Goal: Task Accomplishment & Management: Manage account settings

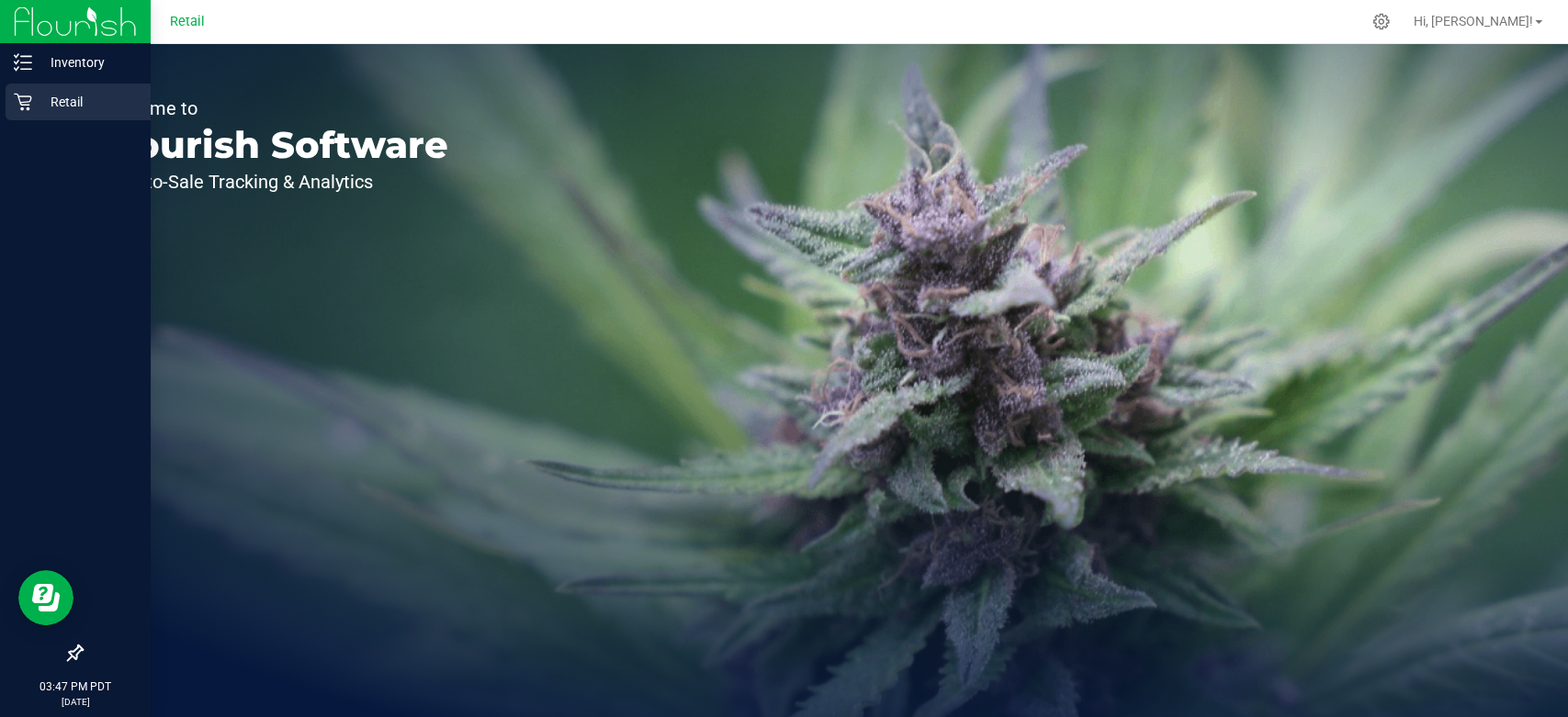
click at [51, 94] on p "Retail" at bounding box center [87, 102] width 110 height 22
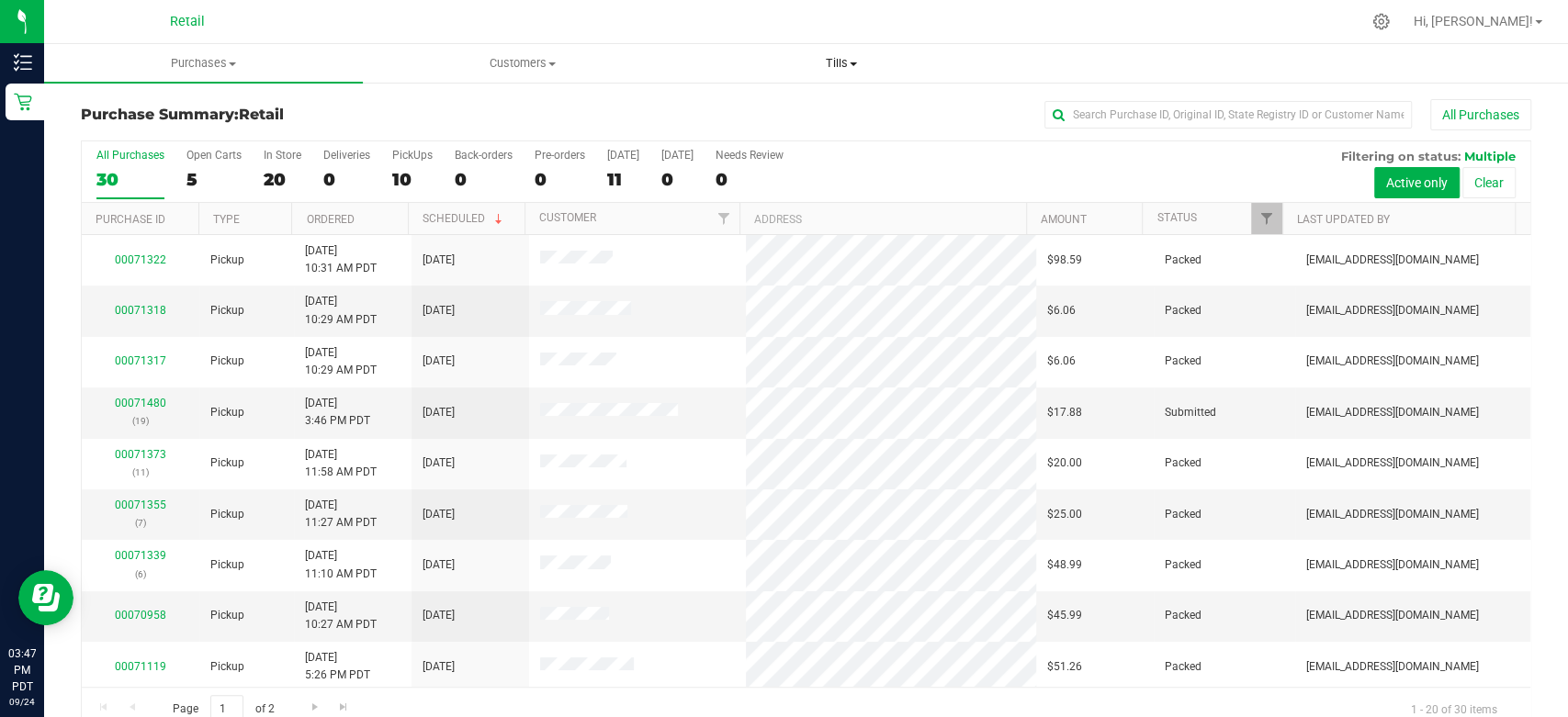
click at [837, 72] on uib-tab-heading "Tills Manage tills" at bounding box center [841, 63] width 316 height 37
click at [706, 118] on span "Manage tills" at bounding box center [743, 110] width 124 height 16
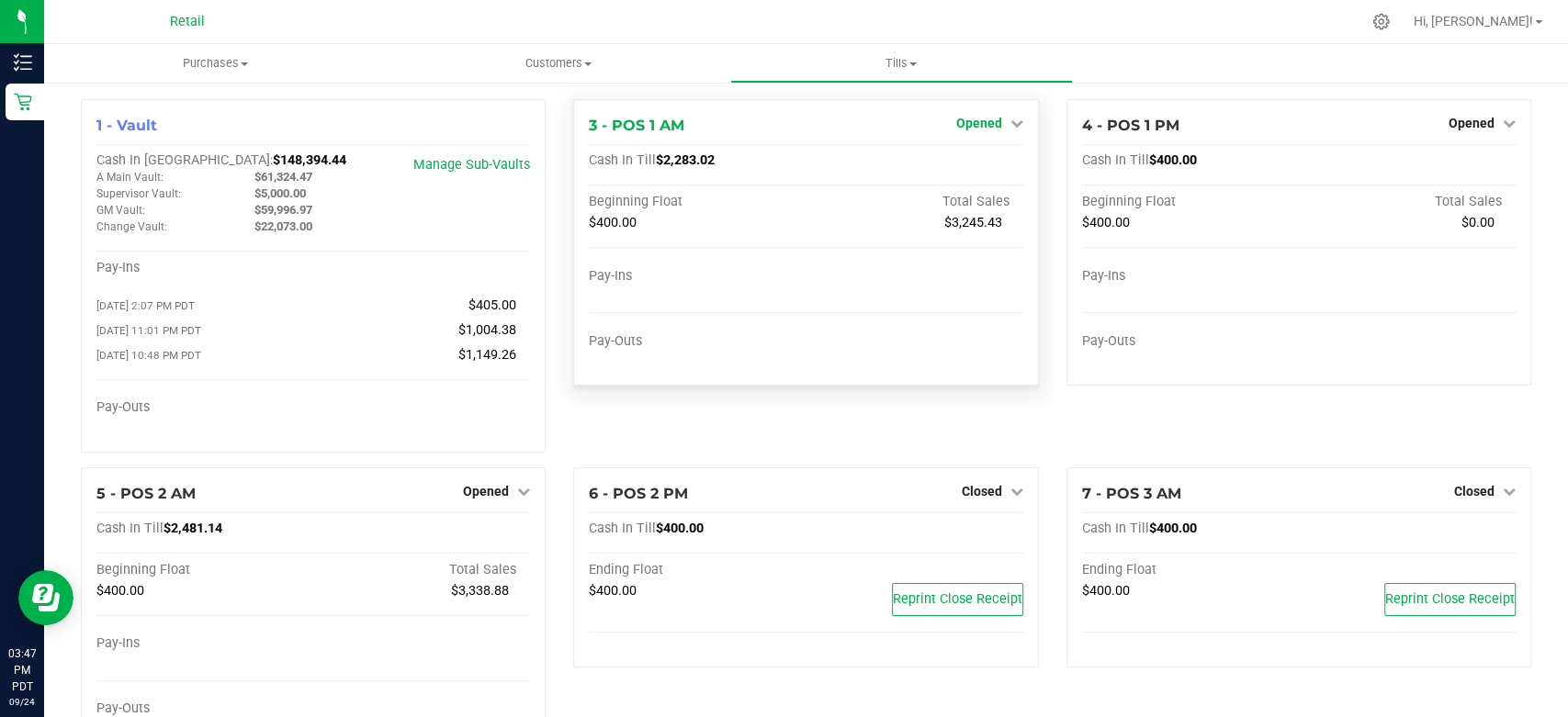
click at [985, 117] on span "Opened" at bounding box center [978, 124] width 46 height 15
click at [985, 157] on link "Close Till" at bounding box center [980, 162] width 50 height 15
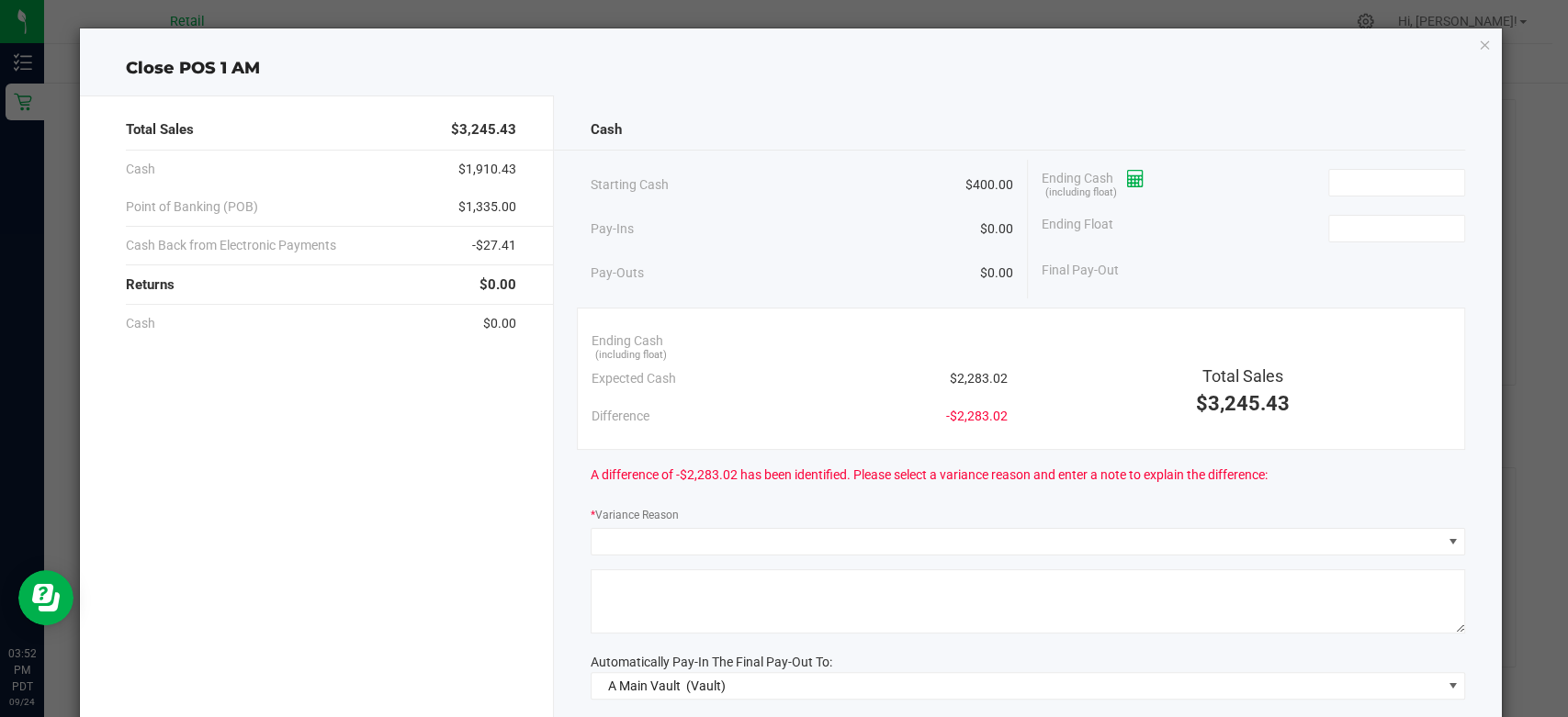
click at [1131, 172] on icon at bounding box center [1136, 179] width 18 height 13
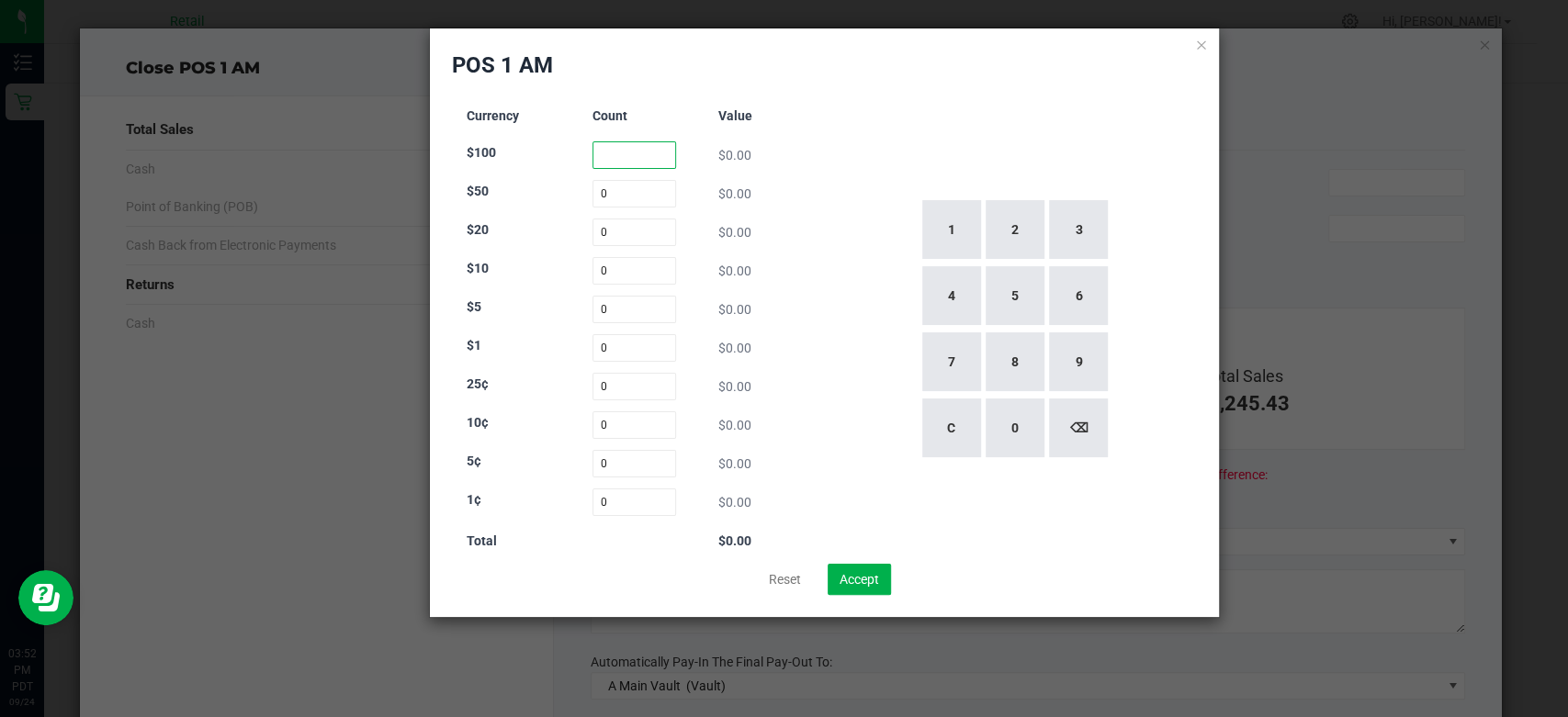
click at [632, 154] on input at bounding box center [634, 154] width 83 height 27
type input "3"
type input "`"
type input "2"
type input "66"
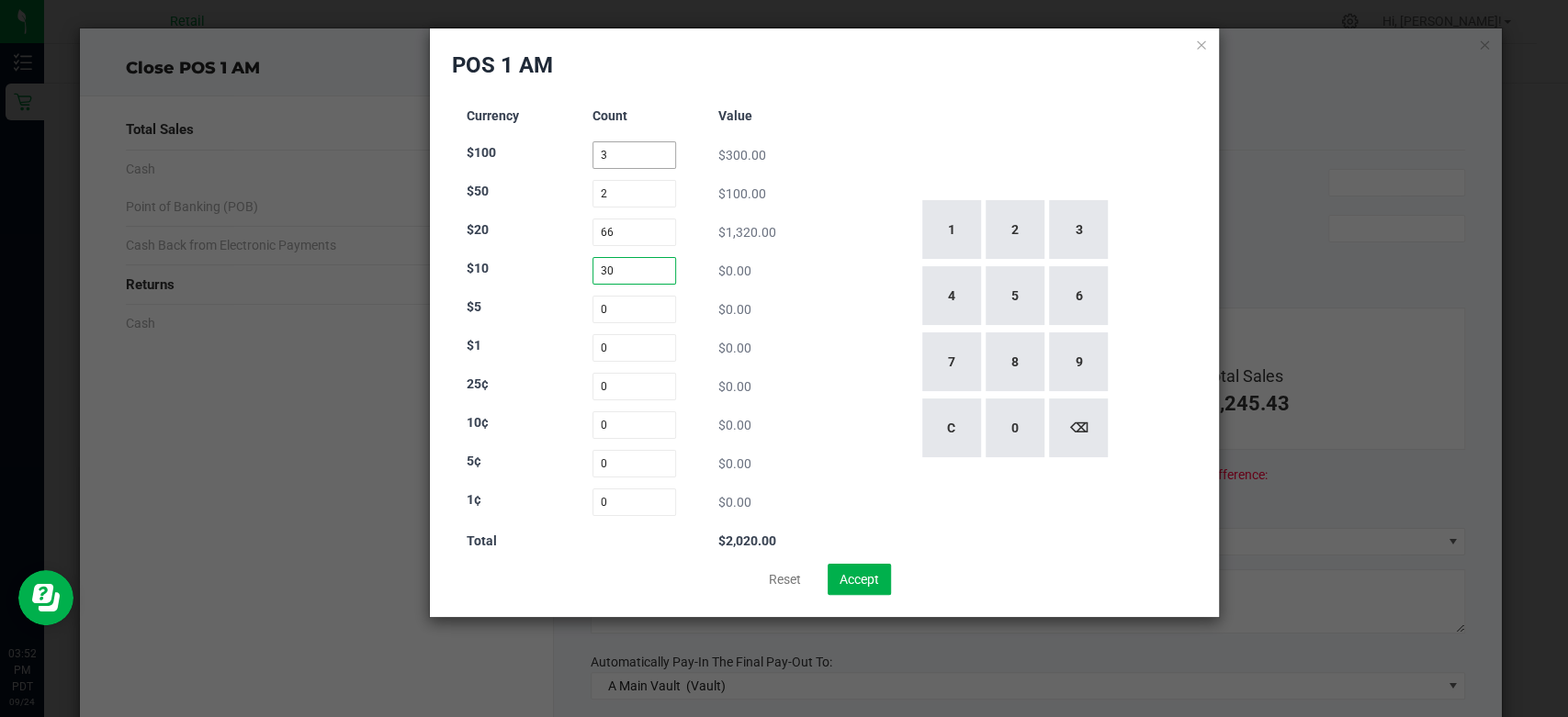
type input "30"
type input "23"
type input "121"
click at [618, 397] on input at bounding box center [634, 386] width 83 height 27
type input "59"
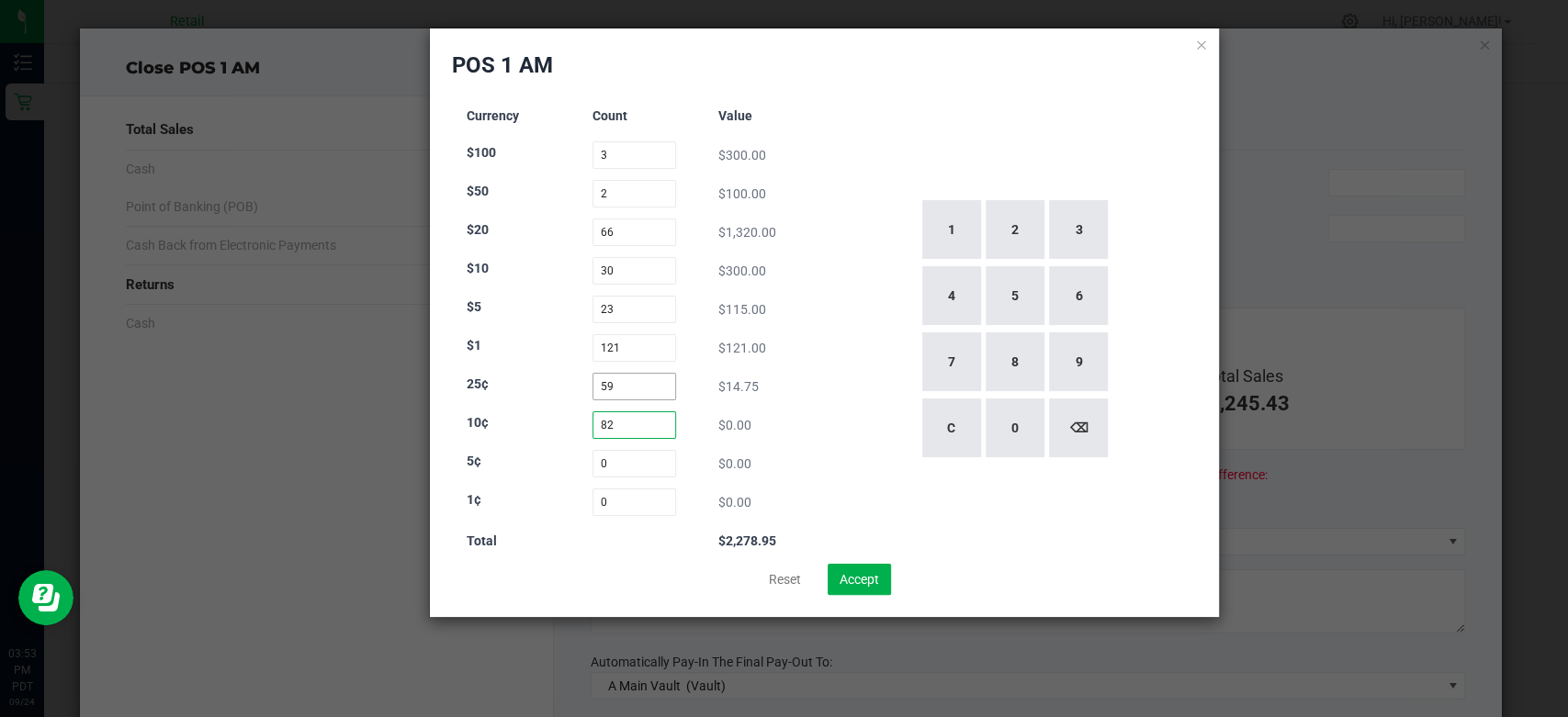
type input "82"
type input "56"
type input "127"
click at [871, 569] on button "Accept" at bounding box center [859, 578] width 64 height 31
type input "$2,283.02"
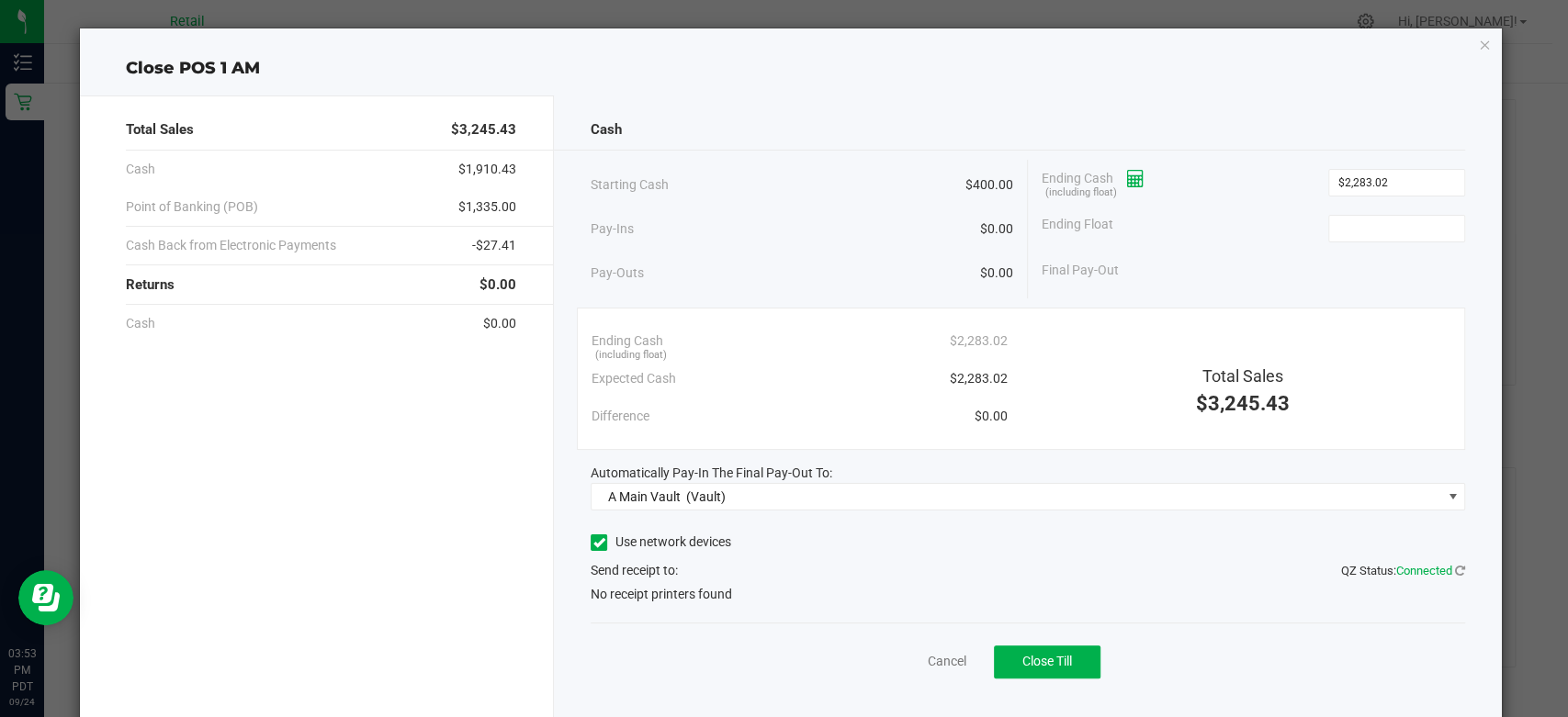
click at [1132, 179] on icon at bounding box center [1136, 179] width 18 height 13
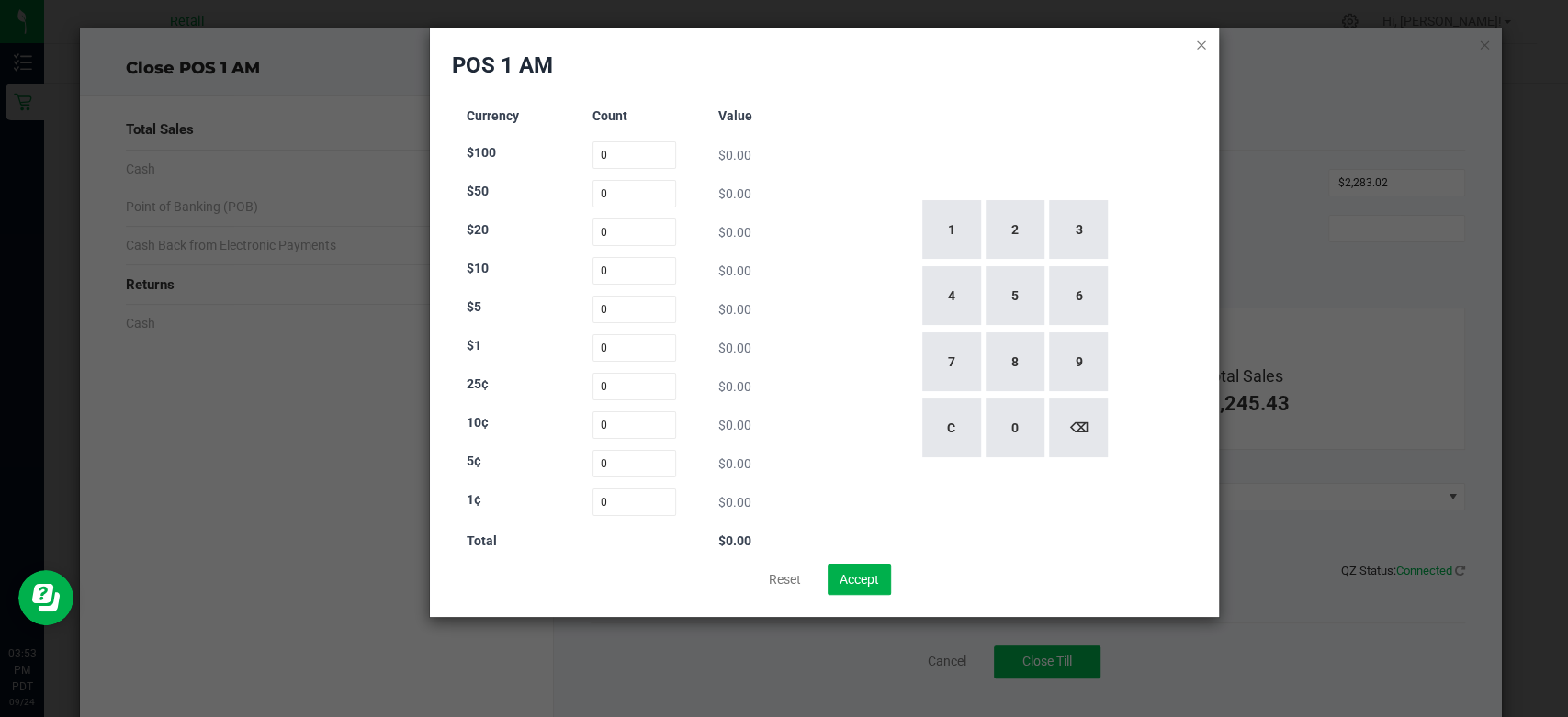
click at [1203, 47] on icon at bounding box center [1201, 44] width 13 height 22
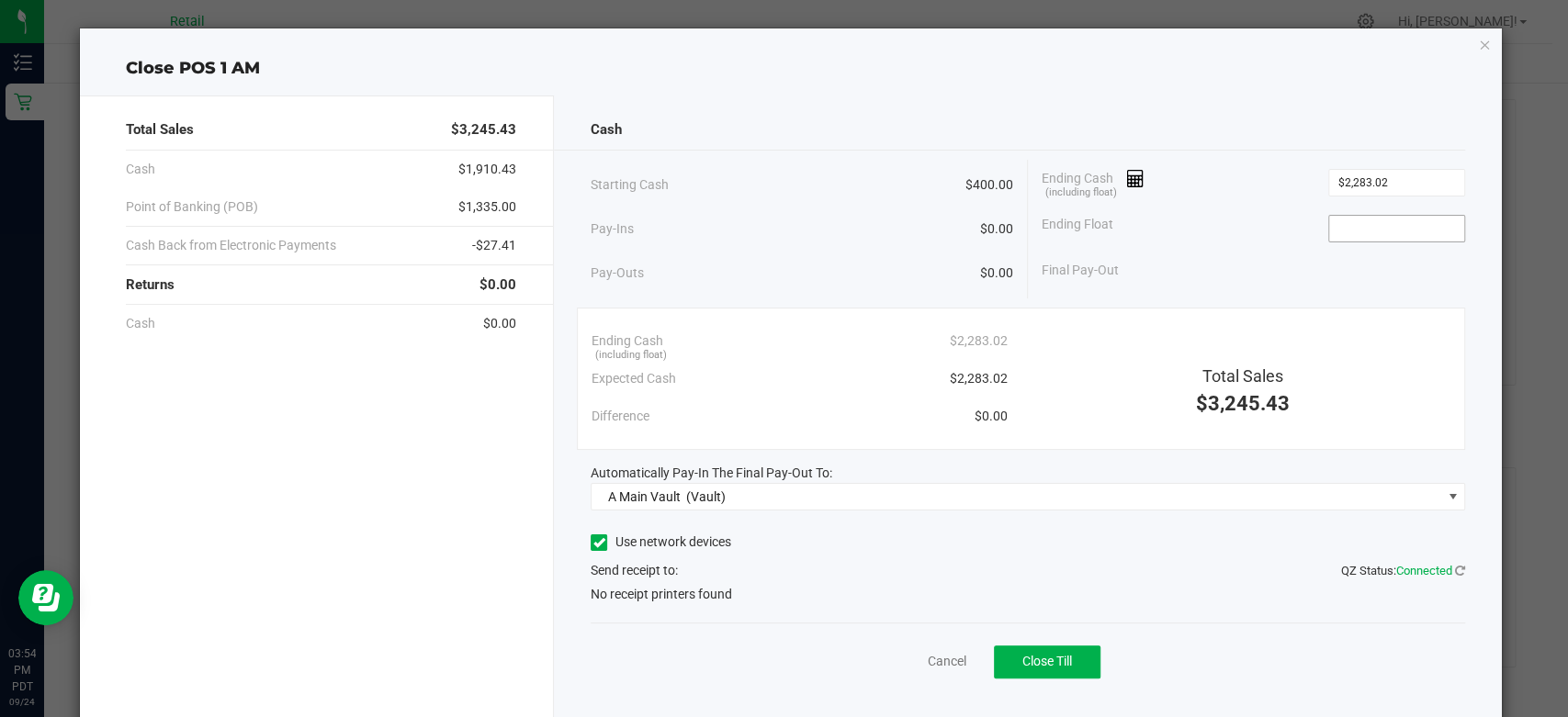
click at [1402, 220] on input at bounding box center [1397, 228] width 135 height 25
type input "$400.00"
click at [600, 550] on label "Use network devices" at bounding box center [661, 542] width 140 height 20
click at [0, 0] on input "Use network devices" at bounding box center [0, 0] width 0 height 0
click at [609, 595] on span at bounding box center [1016, 598] width 849 height 25
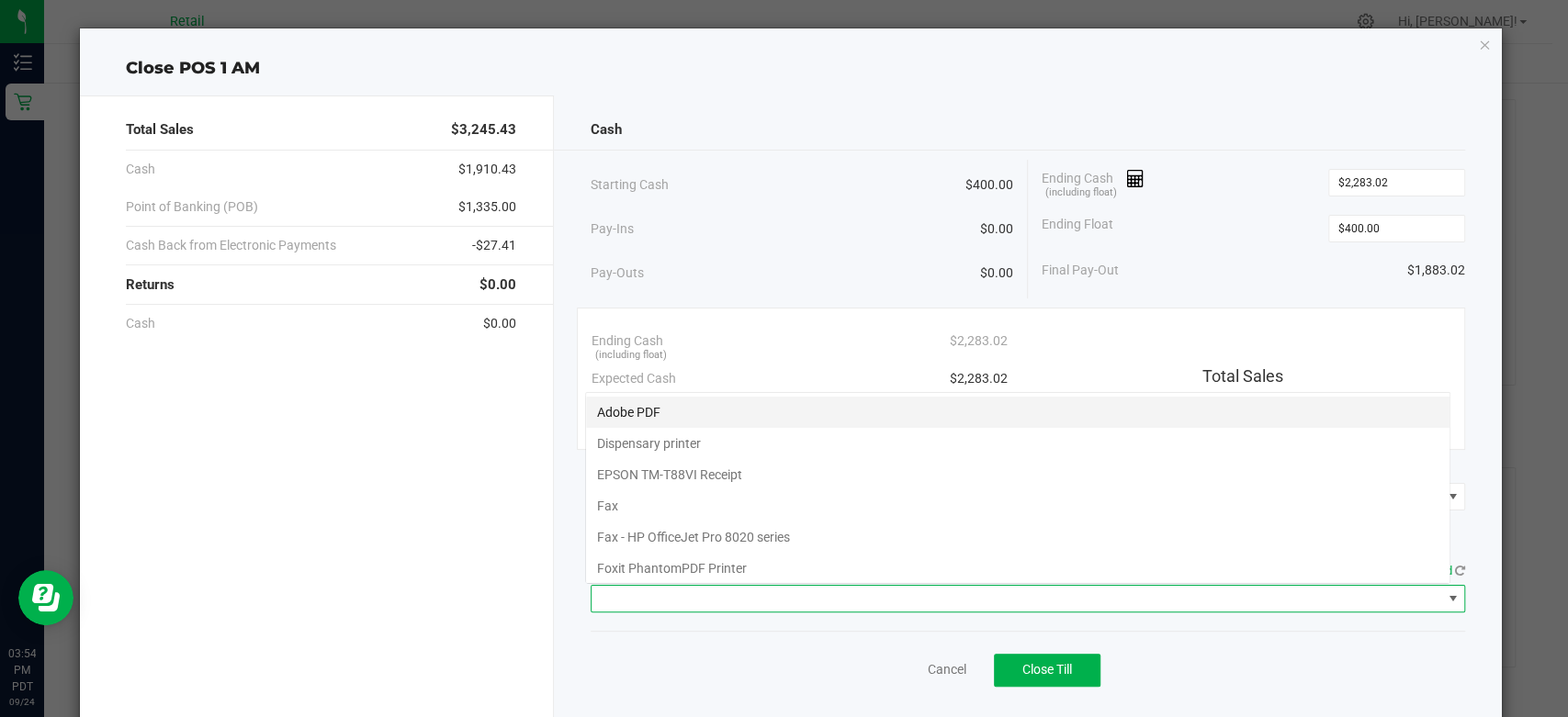
scroll to position [26, 865]
click at [652, 476] on Receipt "EPSON TM-T88VI Receipt" at bounding box center [1018, 475] width 863 height 31
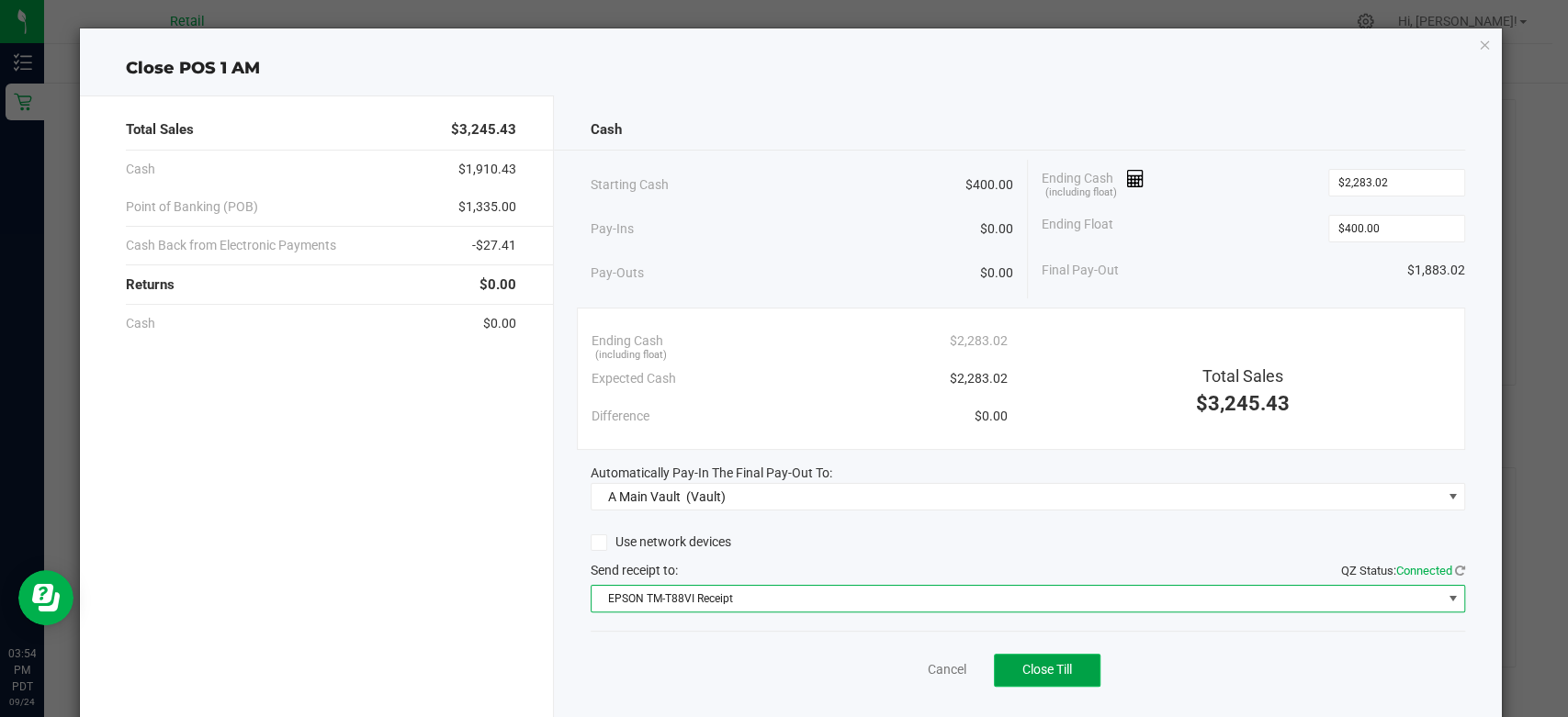
click at [1025, 662] on span "Close Till" at bounding box center [1047, 669] width 50 height 15
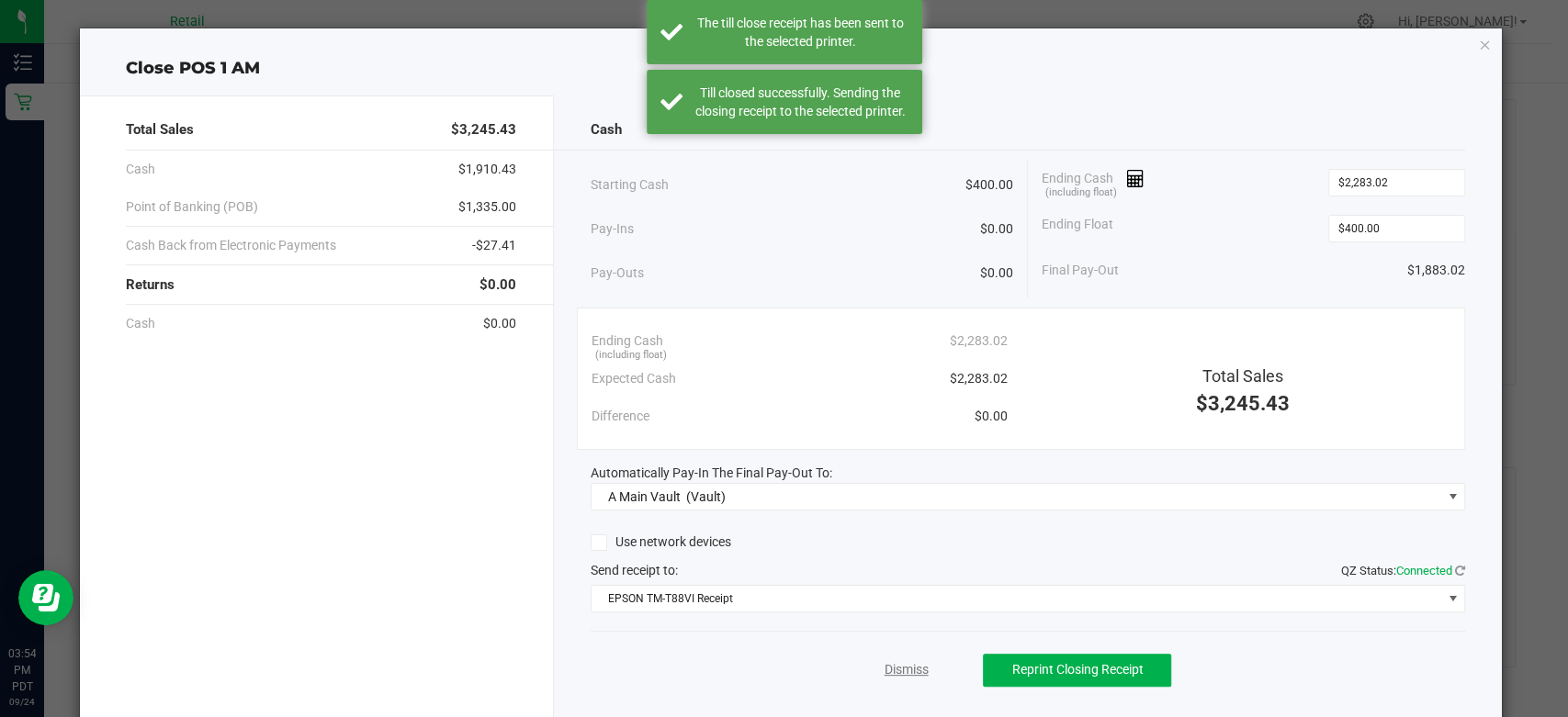
click at [889, 660] on link "Dismiss" at bounding box center [905, 669] width 44 height 20
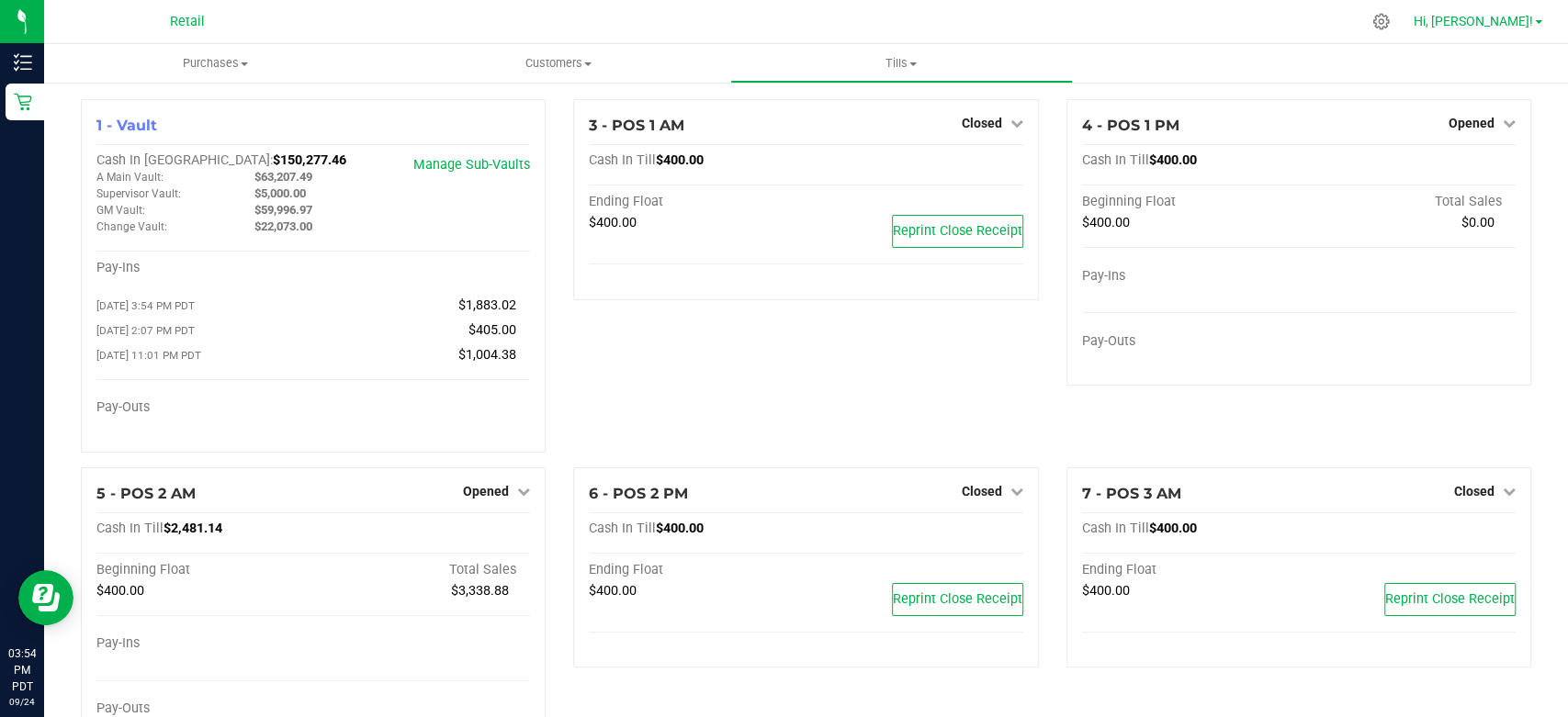
click at [1512, 26] on span "Hi, [PERSON_NAME]!" at bounding box center [1473, 22] width 120 height 15
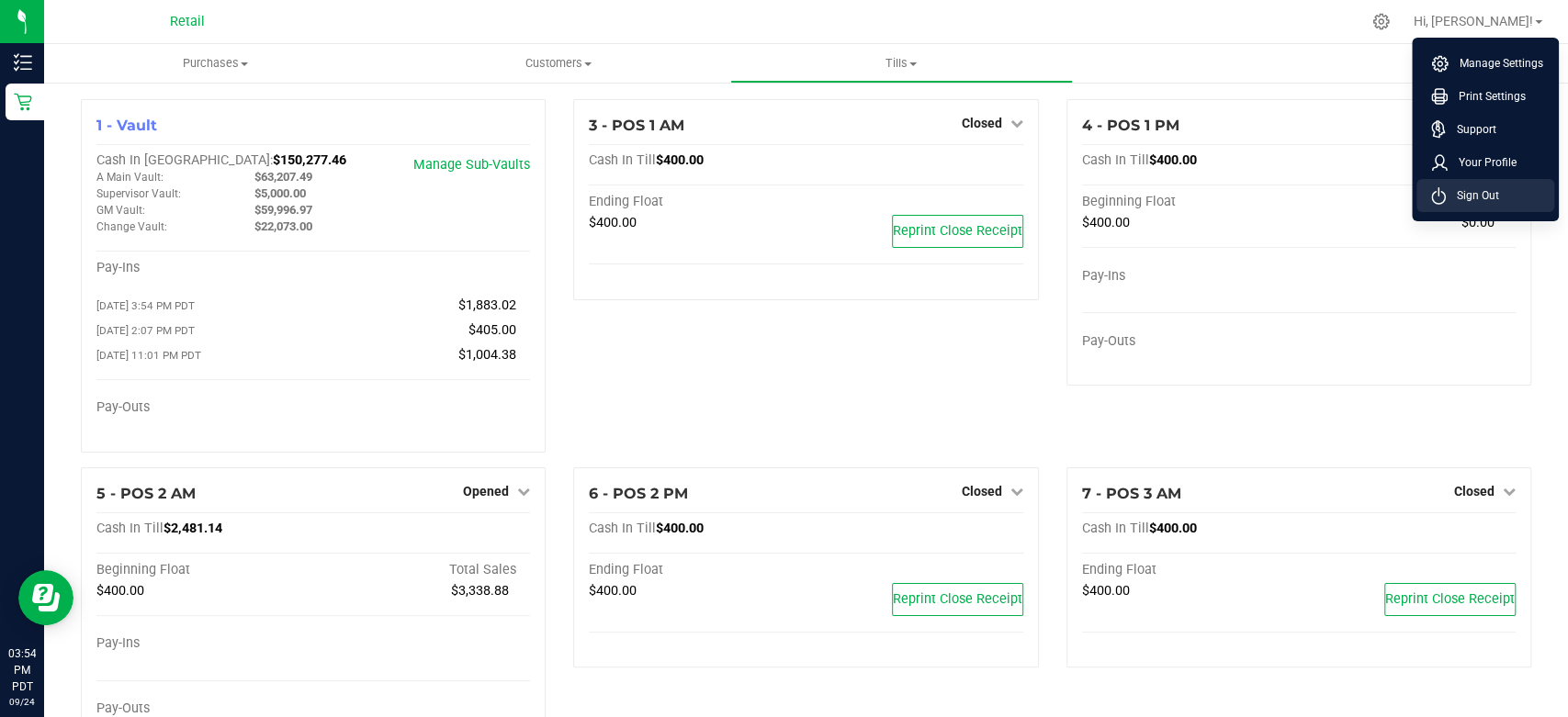
click at [1469, 204] on span "Sign Out" at bounding box center [1472, 196] width 53 height 19
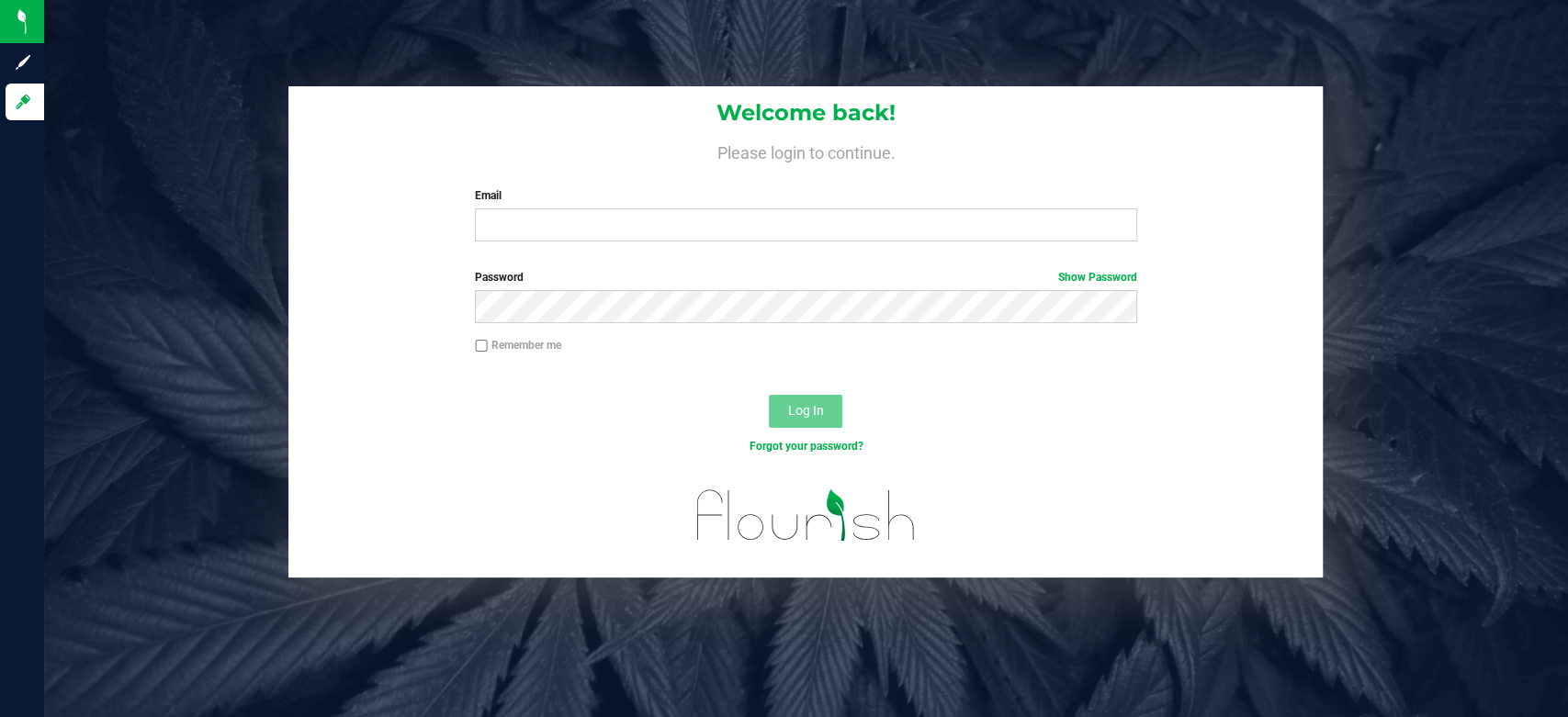
click at [544, 197] on label "Email" at bounding box center [805, 196] width 662 height 17
click at [544, 209] on input "Email" at bounding box center [805, 225] width 662 height 33
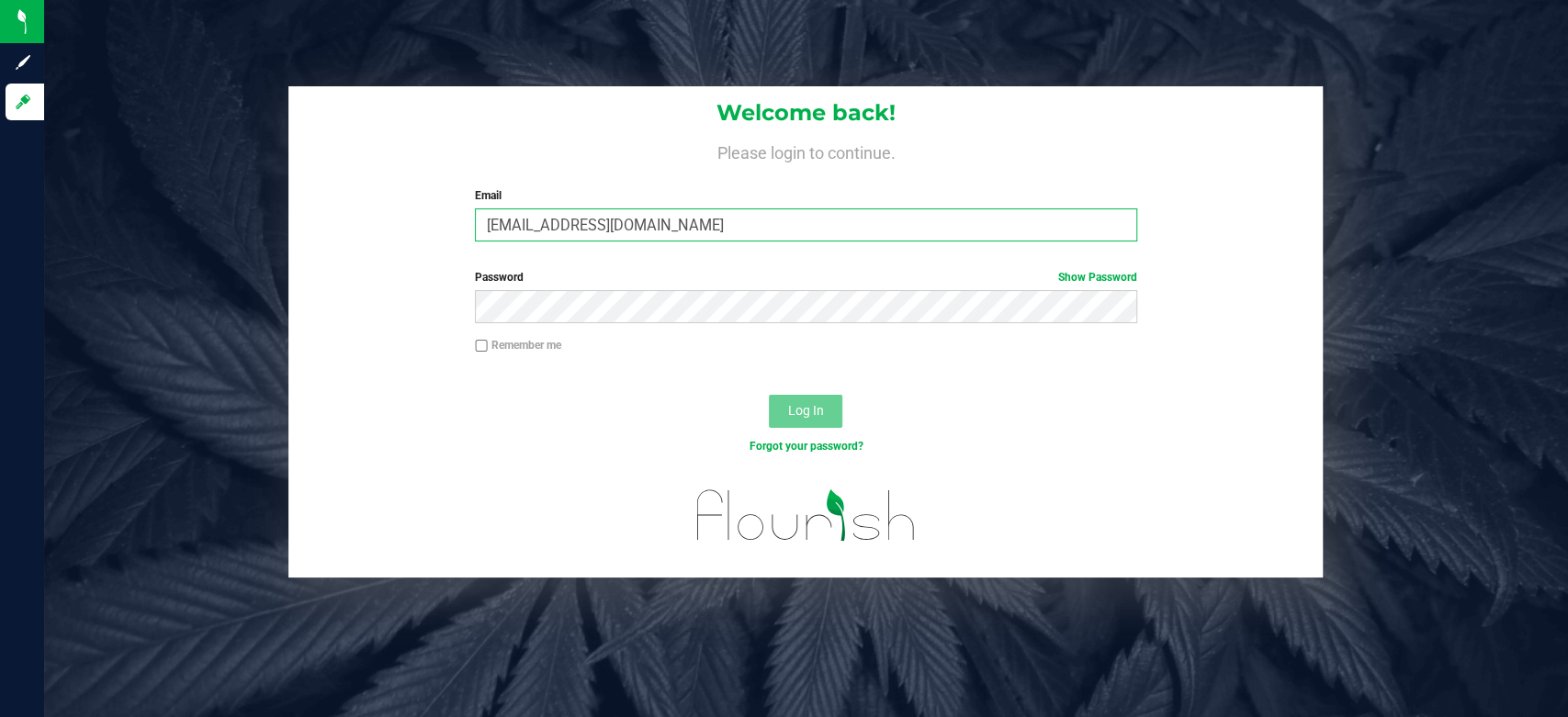
type input "[EMAIL_ADDRESS][DOMAIN_NAME]"
click at [534, 341] on label "Remember me" at bounding box center [518, 345] width 86 height 17
click at [488, 341] on input "Remember me" at bounding box center [481, 346] width 13 height 13
click at [484, 346] on input "Remember me" at bounding box center [481, 346] width 13 height 13
checkbox input "false"
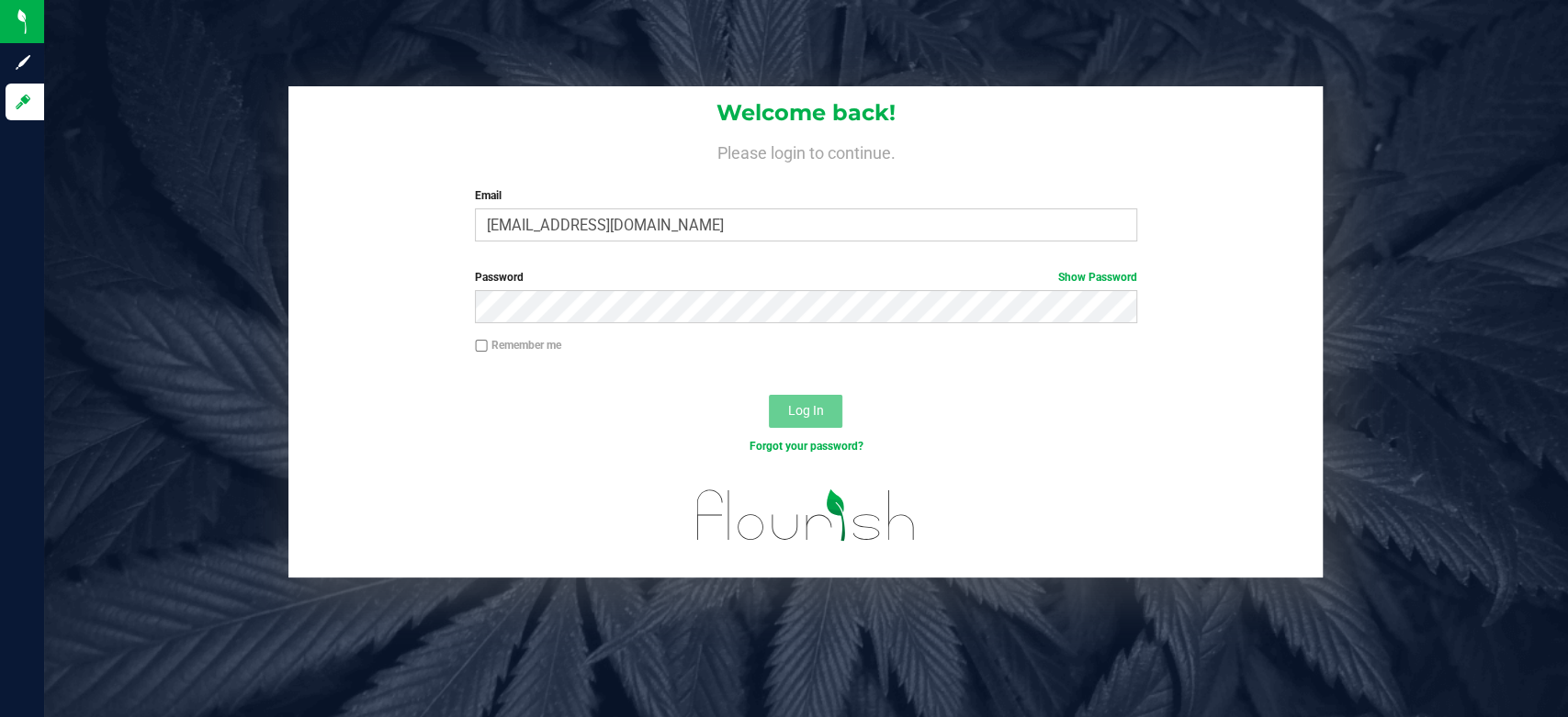
click at [580, 279] on label "Password Show Password" at bounding box center [805, 277] width 662 height 17
click at [769, 395] on button "Log In" at bounding box center [805, 411] width 73 height 33
